Goal: Feedback & Contribution: Leave review/rating

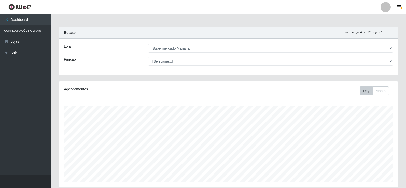
select select "443"
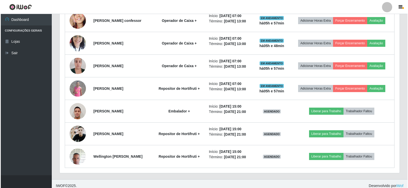
scroll to position [218, 0]
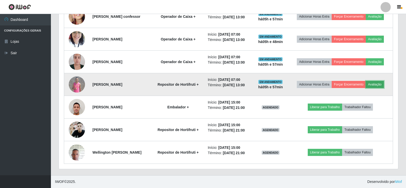
click at [380, 86] on button "Avaliação" at bounding box center [375, 84] width 18 height 7
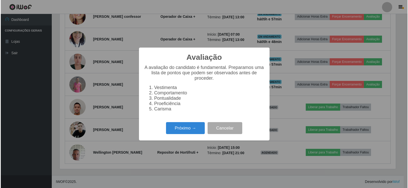
scroll to position [106, 337]
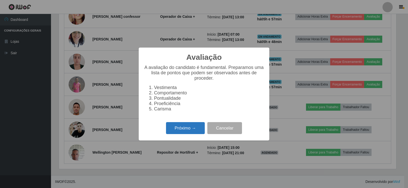
click at [175, 129] on button "Próximo →" at bounding box center [185, 128] width 39 height 12
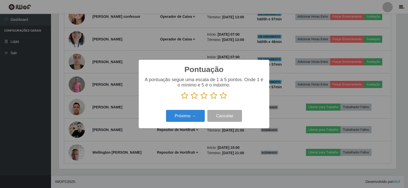
scroll to position [254643, 254412]
click at [224, 96] on icon at bounding box center [223, 96] width 7 height 8
click at [220, 100] on input "radio" at bounding box center [220, 100] width 0 height 0
click at [194, 114] on button "Próximo →" at bounding box center [185, 116] width 39 height 12
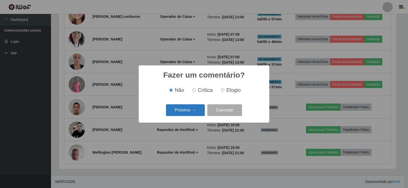
click at [185, 110] on button "Próximo →" at bounding box center [185, 110] width 39 height 12
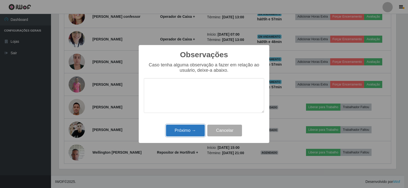
click at [190, 133] on button "Próximo →" at bounding box center [185, 131] width 39 height 12
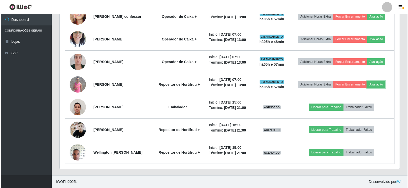
scroll to position [106, 340]
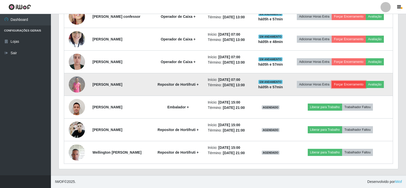
click at [348, 84] on button "Forçar Encerramento" at bounding box center [349, 84] width 34 height 7
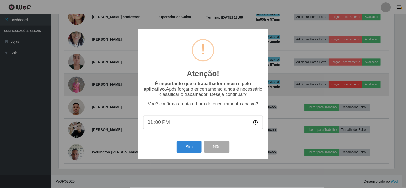
scroll to position [106, 337]
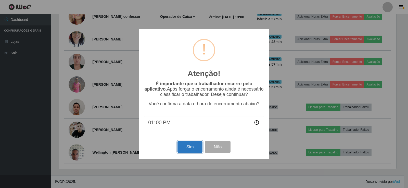
click at [192, 152] on button "Sim" at bounding box center [189, 147] width 25 height 12
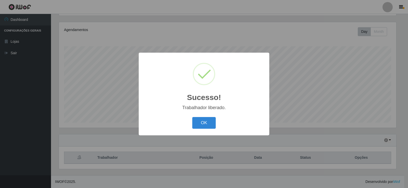
drag, startPoint x: 203, startPoint y: 125, endPoint x: 207, endPoint y: 126, distance: 3.4
click at [205, 125] on button "OK" at bounding box center [204, 123] width 24 height 12
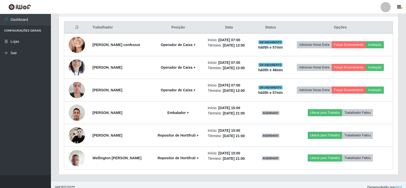
scroll to position [195, 0]
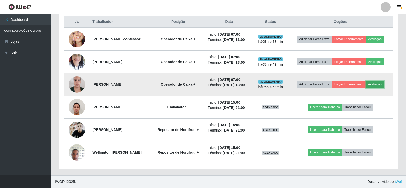
click at [382, 84] on button "Avaliação" at bounding box center [375, 84] width 18 height 7
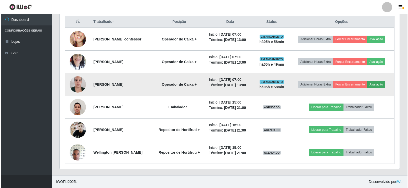
scroll to position [106, 337]
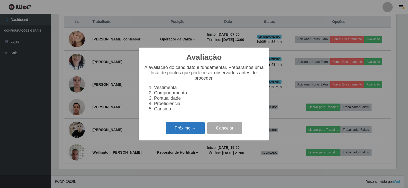
click at [183, 133] on button "Próximo →" at bounding box center [185, 128] width 39 height 12
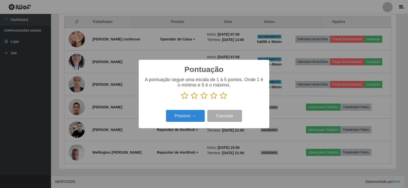
drag, startPoint x: 225, startPoint y: 96, endPoint x: 211, endPoint y: 109, distance: 18.4
click at [225, 97] on icon at bounding box center [223, 96] width 7 height 8
click at [220, 100] on input "radio" at bounding box center [220, 100] width 0 height 0
click at [186, 118] on button "Próximo →" at bounding box center [185, 116] width 39 height 12
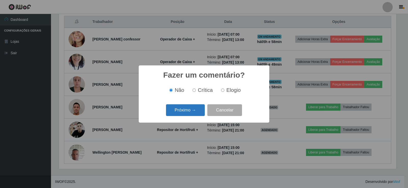
click at [194, 110] on button "Próximo →" at bounding box center [185, 110] width 39 height 12
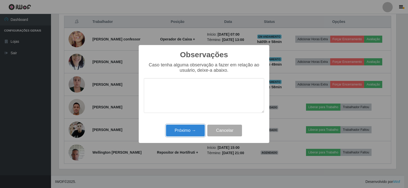
click at [199, 132] on button "Próximo →" at bounding box center [185, 131] width 39 height 12
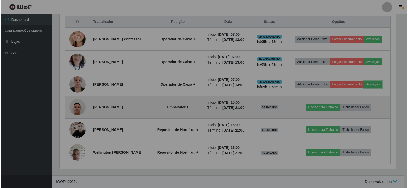
scroll to position [106, 340]
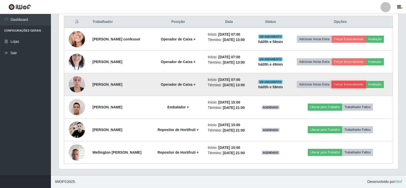
click at [360, 84] on button "Forçar Encerramento" at bounding box center [349, 84] width 34 height 7
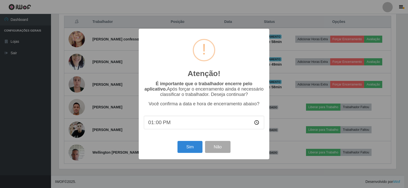
click at [177, 152] on div "Sim Não" at bounding box center [204, 147] width 120 height 15
click at [184, 150] on button "Sim" at bounding box center [189, 147] width 25 height 12
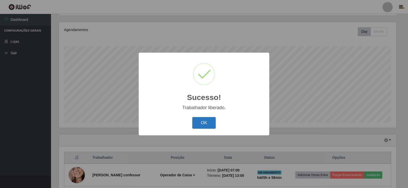
click at [203, 121] on button "OK" at bounding box center [204, 123] width 24 height 12
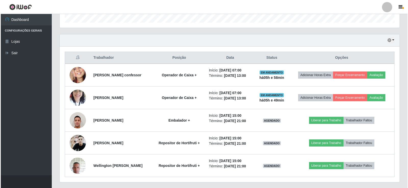
scroll to position [160, 0]
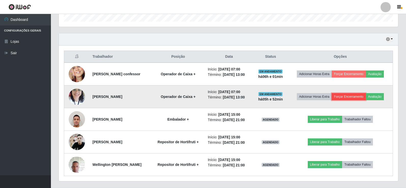
click at [359, 96] on button "Forçar Encerramento" at bounding box center [349, 96] width 34 height 7
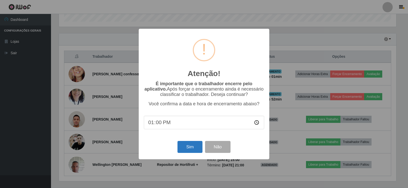
type input "13:01"
click at [183, 151] on button "Sim" at bounding box center [189, 147] width 25 height 12
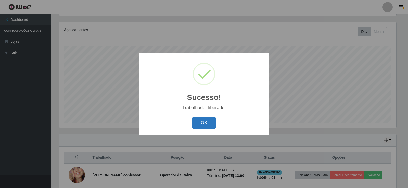
click at [196, 117] on button "OK" at bounding box center [204, 123] width 24 height 12
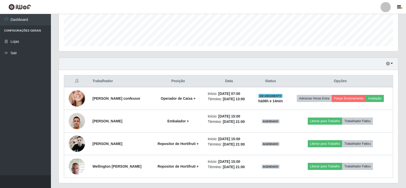
scroll to position [137, 0]
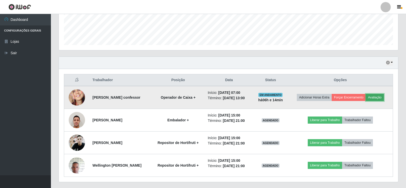
click at [381, 97] on button "Avaliação" at bounding box center [375, 97] width 18 height 7
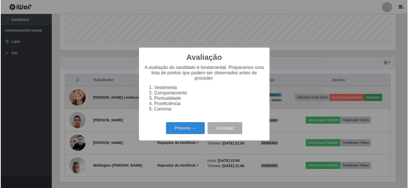
scroll to position [106, 337]
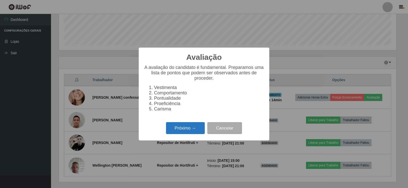
click at [180, 132] on button "Próximo →" at bounding box center [185, 128] width 39 height 12
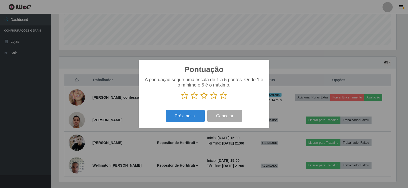
drag, startPoint x: 223, startPoint y: 98, endPoint x: 209, endPoint y: 111, distance: 18.7
click at [223, 98] on icon at bounding box center [223, 96] width 7 height 8
click at [220, 100] on input "radio" at bounding box center [220, 100] width 0 height 0
click at [197, 120] on button "Próximo →" at bounding box center [185, 116] width 39 height 12
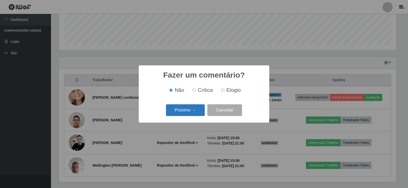
click at [193, 112] on button "Próximo →" at bounding box center [185, 110] width 39 height 12
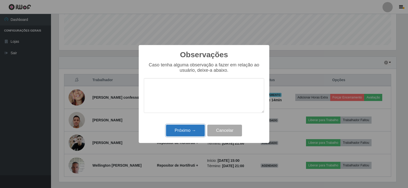
click at [194, 130] on button "Próximo →" at bounding box center [185, 131] width 39 height 12
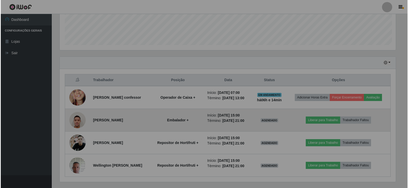
scroll to position [106, 340]
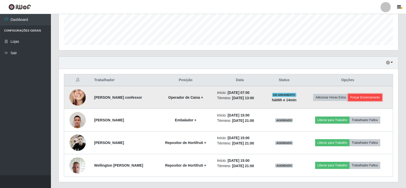
click at [369, 96] on button "Forçar Encerramento" at bounding box center [365, 97] width 34 height 7
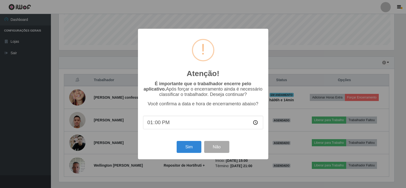
scroll to position [106, 337]
type input "13:04"
type input "13:14"
click at [191, 149] on button "Sim" at bounding box center [189, 147] width 25 height 12
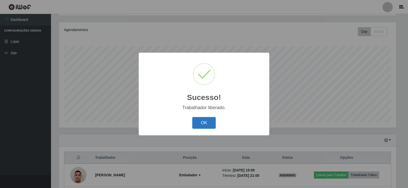
click at [206, 117] on div "OK Cancel" at bounding box center [204, 123] width 120 height 15
click at [202, 126] on button "OK" at bounding box center [204, 123] width 24 height 12
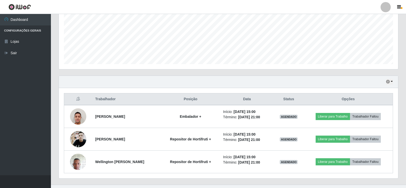
scroll to position [127, 0]
